Goal: Check status: Check status

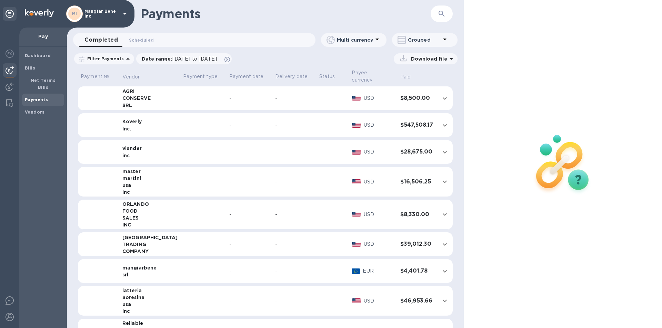
scroll to position [276, 0]
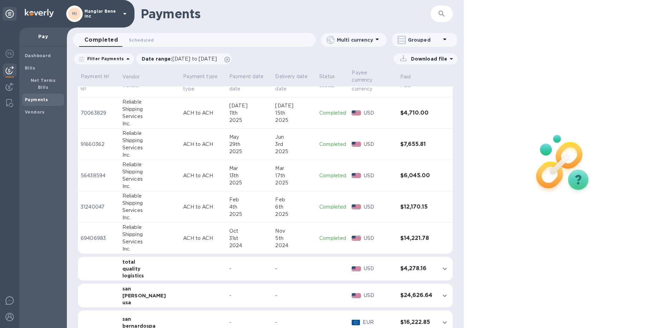
click at [124, 12] on icon at bounding box center [125, 14] width 8 height 8
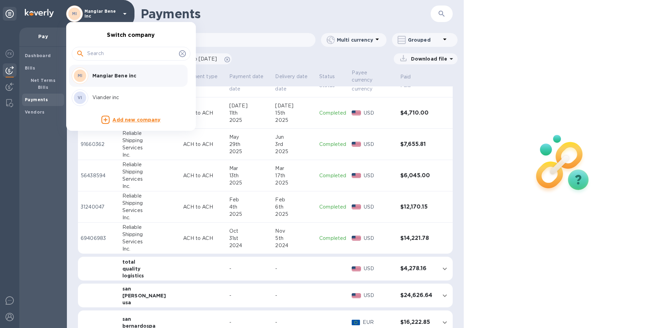
click at [114, 71] on div "MI Mangiar Bene inc" at bounding box center [126, 76] width 108 height 17
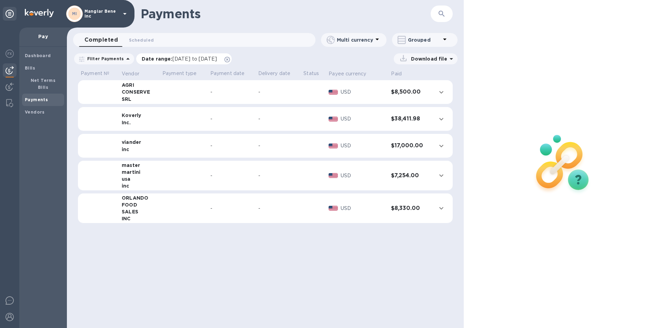
click at [177, 57] on span "[DATE] to [DATE]" at bounding box center [194, 59] width 44 height 6
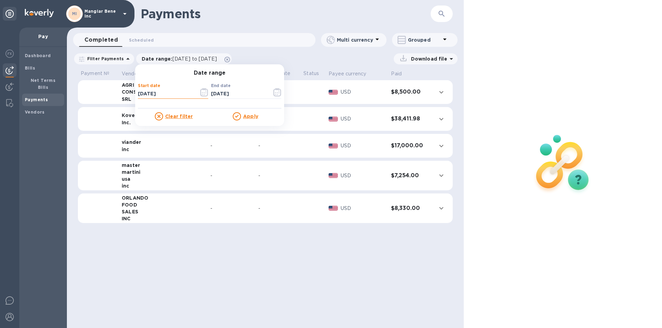
click at [161, 94] on input "[DATE]" at bounding box center [165, 94] width 55 height 10
type input "[DATE]"
click at [246, 115] on u "Apply" at bounding box center [250, 117] width 15 height 6
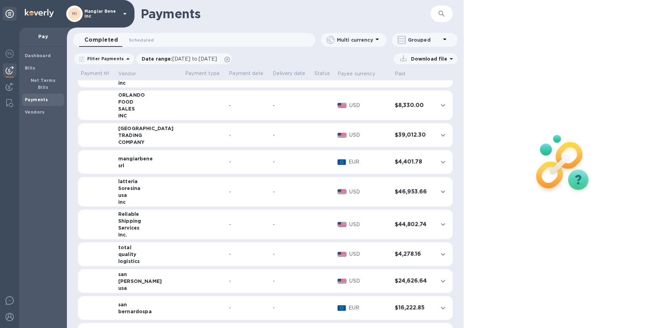
scroll to position [103, 0]
click at [440, 225] on icon "expand row" at bounding box center [443, 224] width 8 height 8
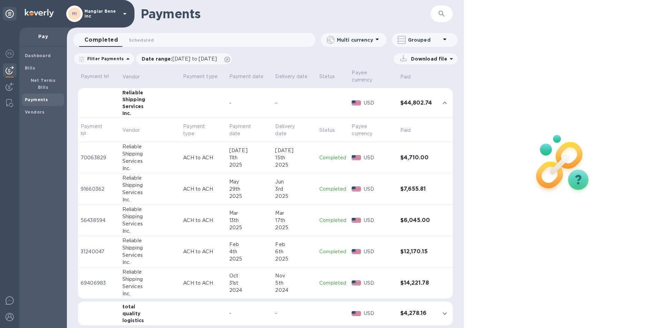
scroll to position [241, 0]
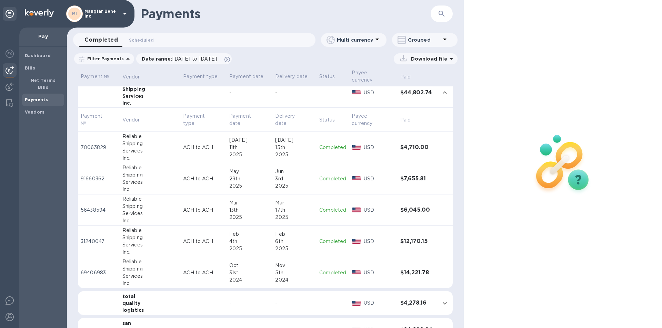
click at [325, 144] on p "Completed" at bounding box center [332, 147] width 27 height 7
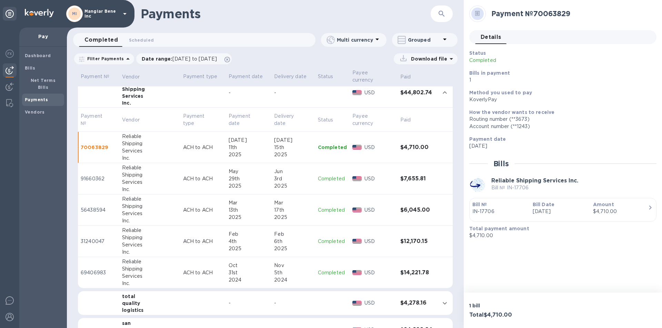
click at [324, 175] on p "Completed" at bounding box center [332, 178] width 29 height 7
click at [328, 207] on p "Completed" at bounding box center [332, 210] width 29 height 7
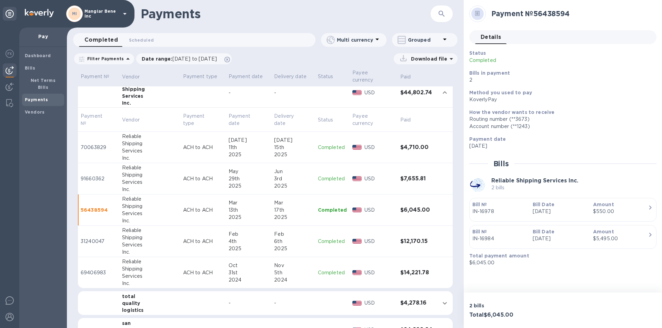
click at [327, 238] on p "Completed" at bounding box center [332, 241] width 29 height 7
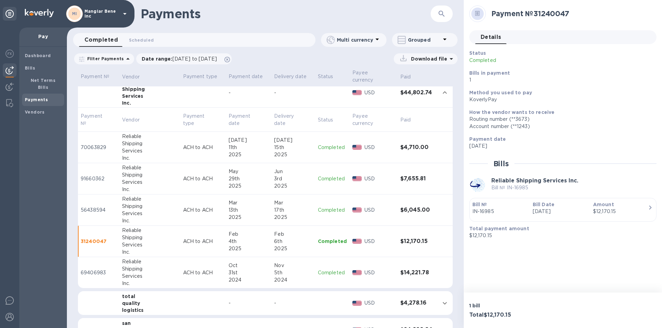
click at [326, 270] on p "Completed" at bounding box center [332, 273] width 29 height 7
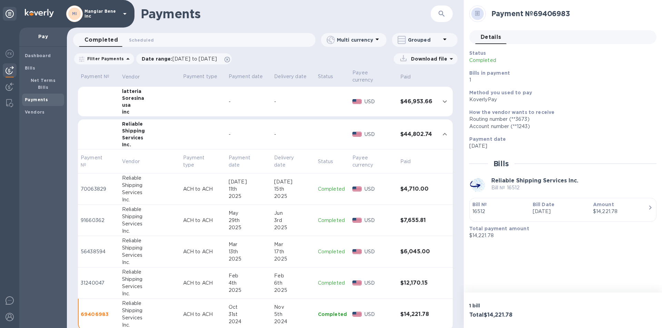
scroll to position [207, 0]
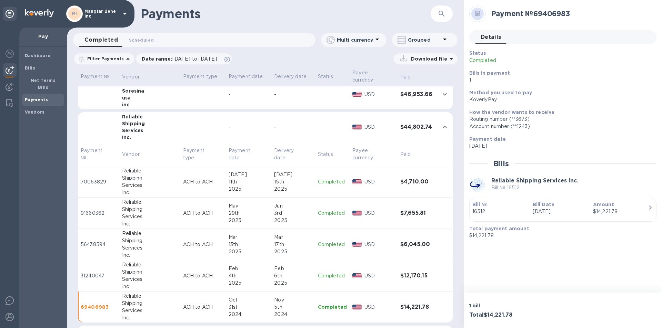
click at [325, 179] on p "Completed" at bounding box center [332, 182] width 29 height 7
click at [325, 210] on p "Completed" at bounding box center [332, 213] width 29 height 7
click at [321, 241] on p "Completed" at bounding box center [332, 244] width 29 height 7
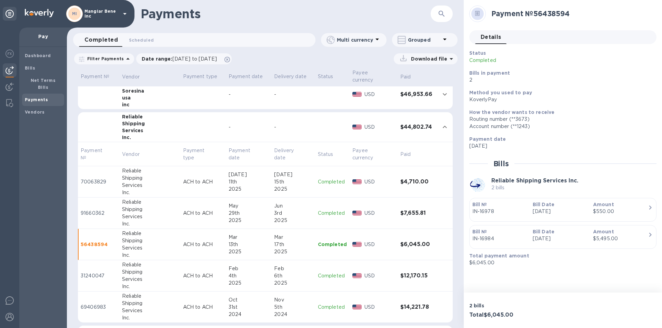
click at [326, 273] on p "Completed" at bounding box center [332, 276] width 29 height 7
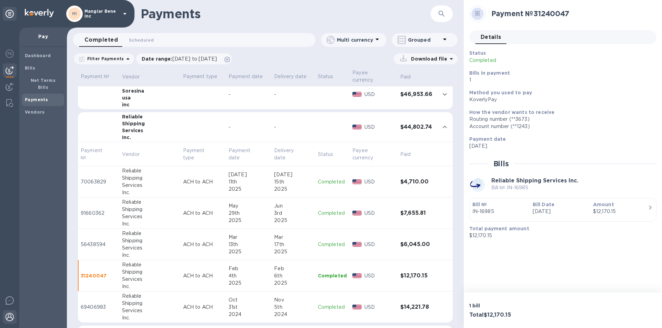
click at [8, 318] on img at bounding box center [10, 317] width 8 height 8
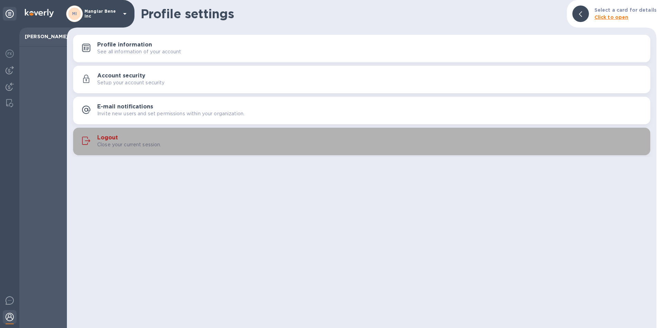
click at [109, 142] on p "Close your current session." at bounding box center [129, 144] width 64 height 7
